Goal: Go to known website: Go to known website

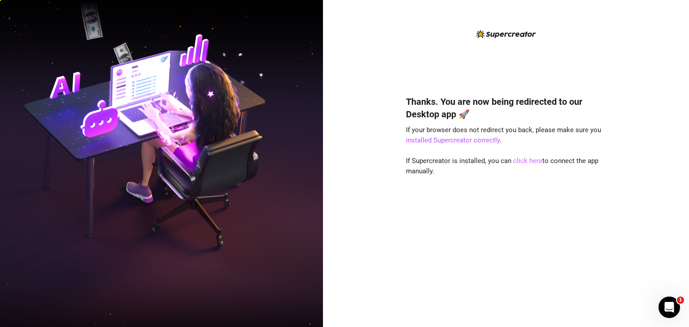
click at [520, 163] on link "click here" at bounding box center [527, 161] width 29 height 8
click at [523, 164] on link "click here" at bounding box center [527, 161] width 29 height 8
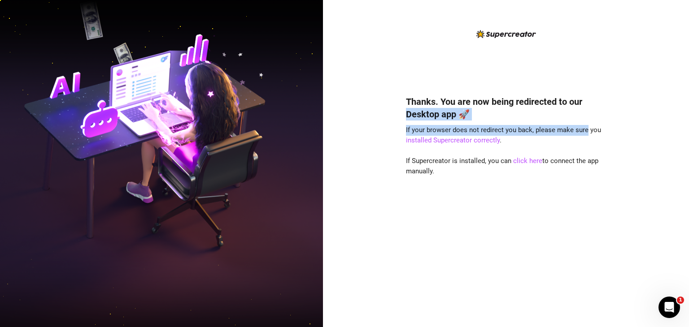
drag, startPoint x: 585, startPoint y: 133, endPoint x: 502, endPoint y: 4, distance: 153.1
click at [619, 26] on div "Thanks. You are now being redirected to our Desktop app 🚀 If your browser does …" at bounding box center [506, 163] width 366 height 327
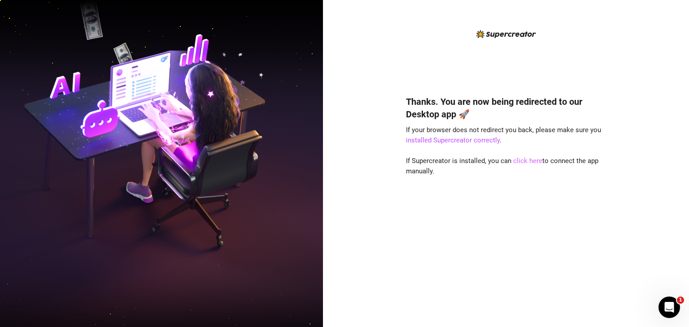
click at [534, 162] on link "click here" at bounding box center [527, 161] width 29 height 8
drag, startPoint x: 534, startPoint y: 162, endPoint x: 544, endPoint y: 191, distance: 31.2
click at [534, 162] on link "click here" at bounding box center [527, 161] width 29 height 8
